Goal: Navigation & Orientation: Understand site structure

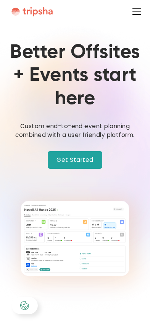
scroll to position [197, 0]
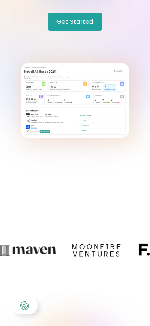
drag, startPoint x: 27, startPoint y: 308, endPoint x: 21, endPoint y: 308, distance: 6.1
click at [27, 308] on icon at bounding box center [24, 305] width 9 height 9
click at [21, 308] on icon at bounding box center [24, 305] width 9 height 9
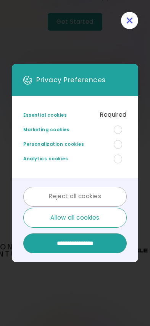
click at [21, 308] on div at bounding box center [75, 163] width 150 height 326
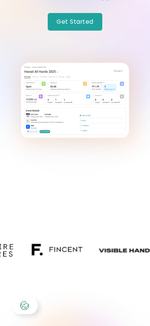
click at [21, 308] on icon at bounding box center [24, 305] width 9 height 9
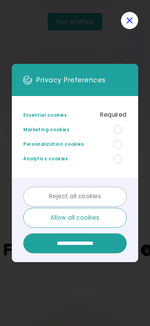
click at [22, 307] on div at bounding box center [75, 163] width 150 height 326
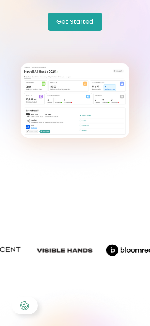
click at [25, 310] on div at bounding box center [24, 305] width 9 height 9
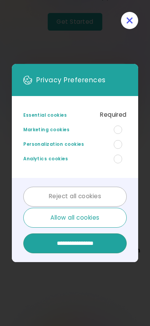
click at [31, 304] on div at bounding box center [75, 163] width 150 height 326
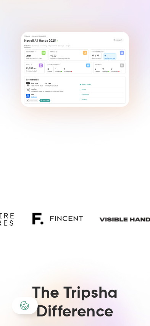
scroll to position [248, 0]
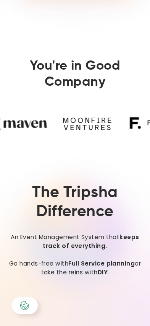
scroll to position [278, 0]
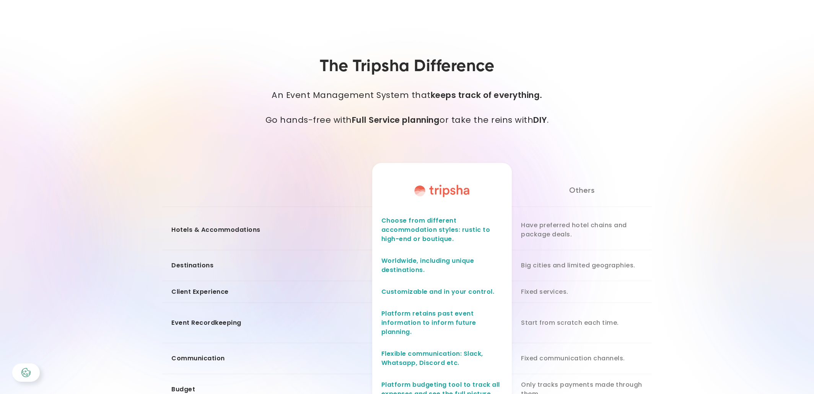
scroll to position [630, 0]
